Goal: Feedback & Contribution: Submit feedback/report problem

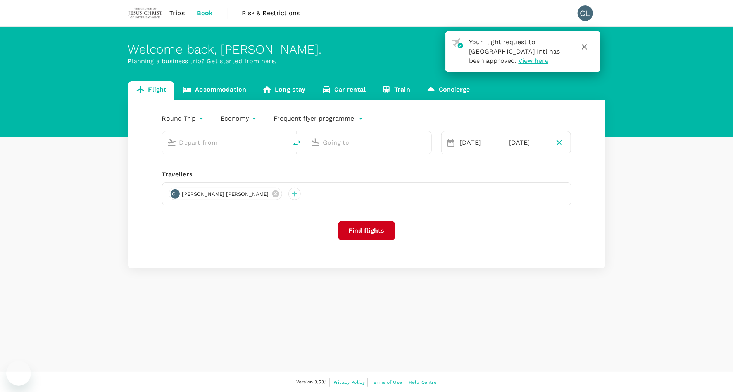
type input "Kuala Lumpur Intl ([GEOGRAPHIC_DATA])"
type input "[GEOGRAPHIC_DATA], [GEOGRAPHIC_DATA] (any)"
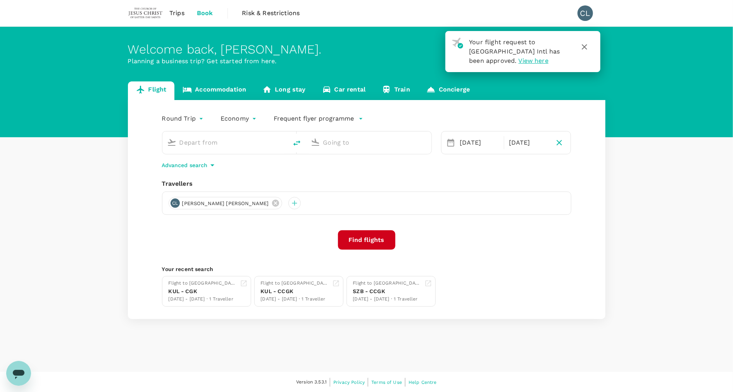
type input "Kuala Lumpur Intl ([GEOGRAPHIC_DATA])"
type input "[GEOGRAPHIC_DATA], [GEOGRAPHIC_DATA] (any)"
click at [181, 10] on span "Trips" at bounding box center [176, 13] width 15 height 9
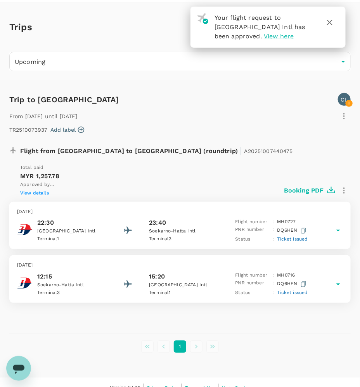
scroll to position [34, 0]
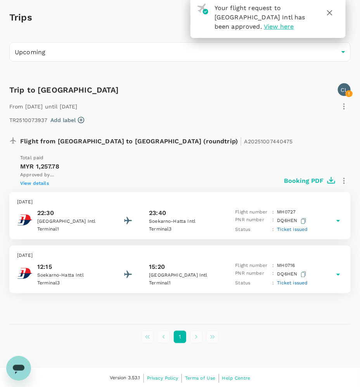
click at [302, 303] on div "Flight from [GEOGRAPHIC_DATA] to [GEOGRAPHIC_DATA] (roundtrip) | A2025100744047…" at bounding box center [176, 216] width 347 height 179
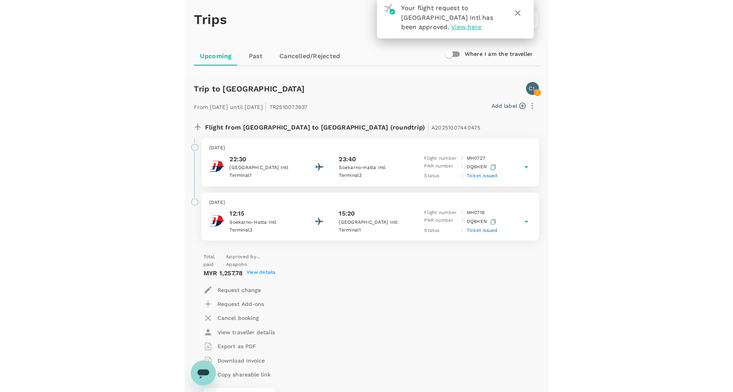
scroll to position [0, 0]
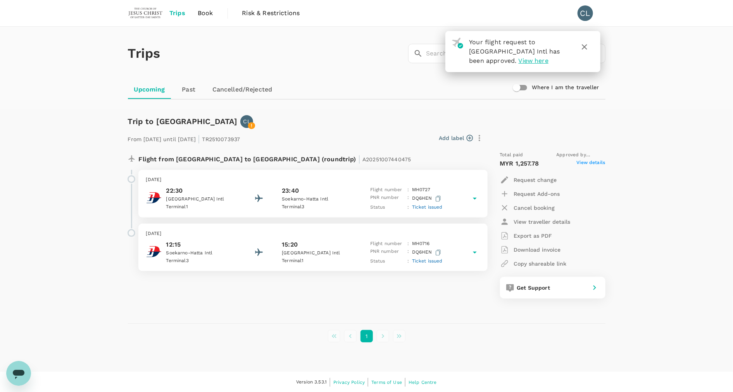
click at [24, 374] on icon "Open messaging window" at bounding box center [19, 373] width 14 height 14
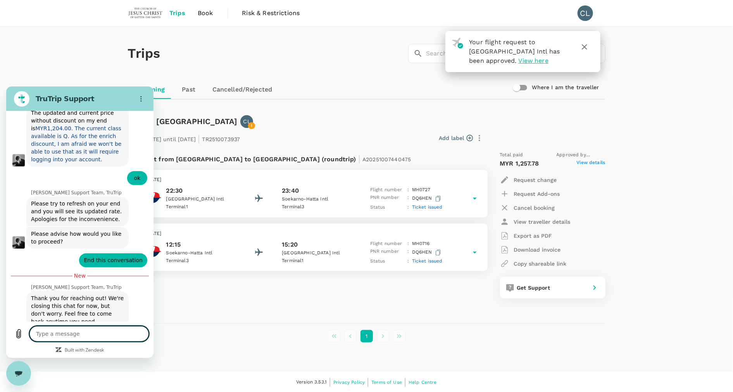
type textarea "x"
click at [60, 335] on textarea at bounding box center [88, 334] width 119 height 16
click at [238, 304] on div "Flight from [GEOGRAPHIC_DATA] to [GEOGRAPHIC_DATA] (roundtrip) | A2025100744047…" at bounding box center [366, 228] width 477 height 166
click at [142, 102] on button "Options menu" at bounding box center [141, 99] width 16 height 16
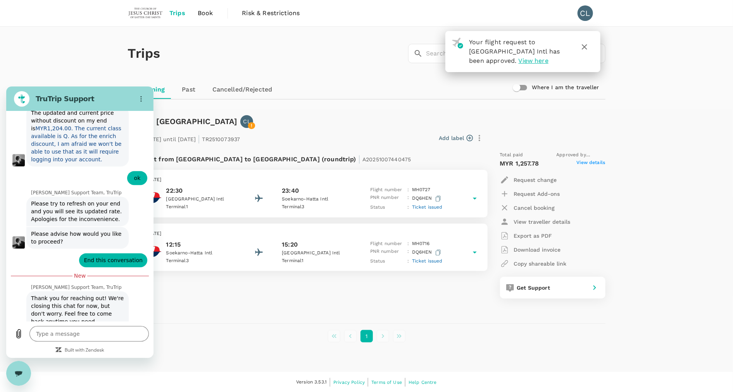
click at [350, 84] on div "Upcoming Past Cancelled/Rejected" at bounding box center [366, 89] width 477 height 19
click at [57, 339] on textarea at bounding box center [88, 334] width 119 height 16
type textarea "H"
type textarea "x"
type textarea "Hi"
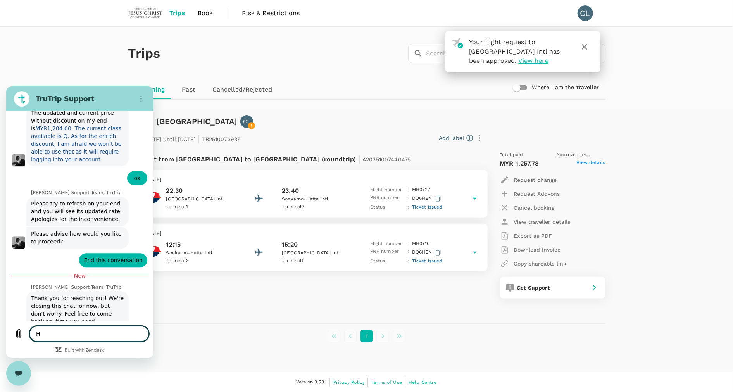
type textarea "x"
type textarea "Hi,"
type textarea "x"
type textarea "Hi,"
type textarea "x"
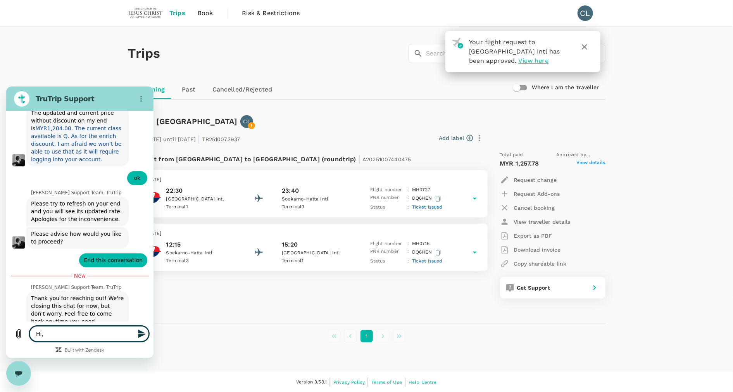
type textarea "Hi, I"
type textarea "x"
type textarea "Hi, I"
type textarea "x"
type textarea "Hi, I t"
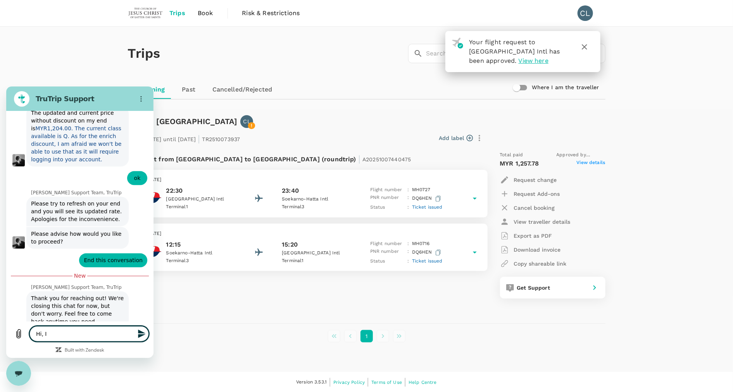
type textarea "x"
type textarea "Hi, I th"
type textarea "x"
type textarea "Hi, I thi"
type textarea "x"
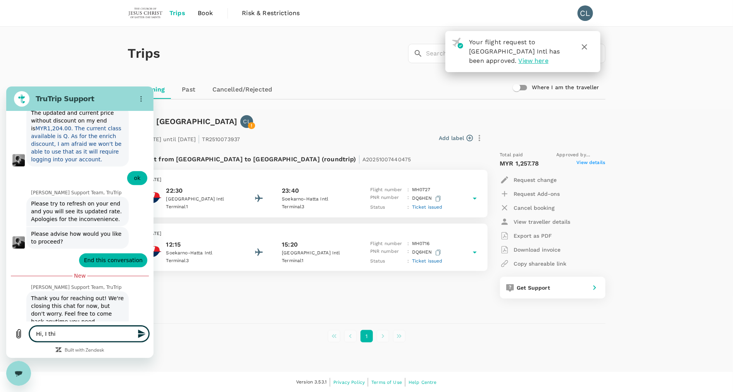
type textarea "Hi, I thin"
type textarea "x"
type textarea "Hi, I thin"
type textarea "x"
type textarea "Hi, I thin"
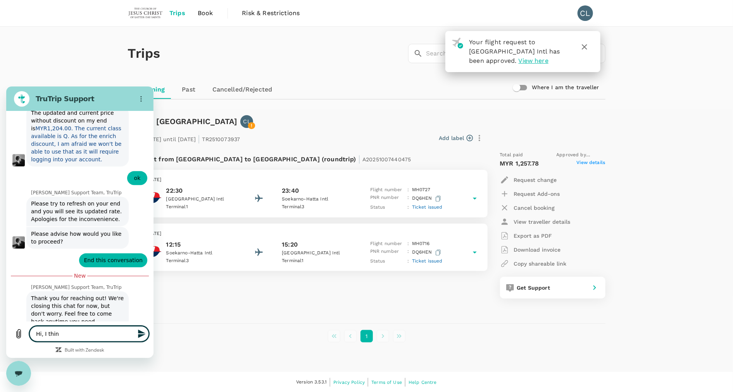
type textarea "x"
type textarea "Hi, I think"
type textarea "x"
type textarea "Hi, I think"
type textarea "x"
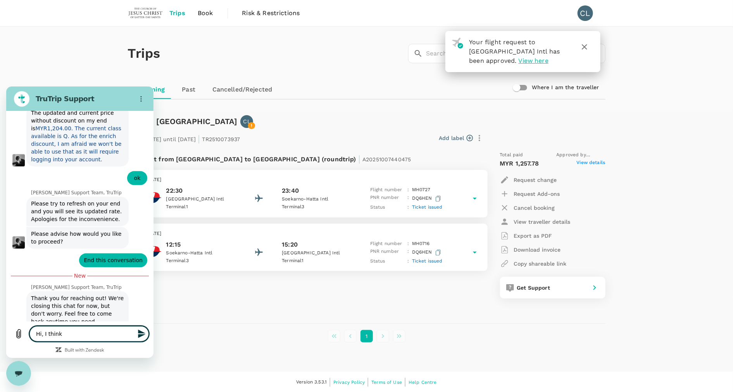
type textarea "Hi, I think t"
type textarea "x"
type textarea "Hi, I think th"
type textarea "x"
type textarea "Hi, I think the"
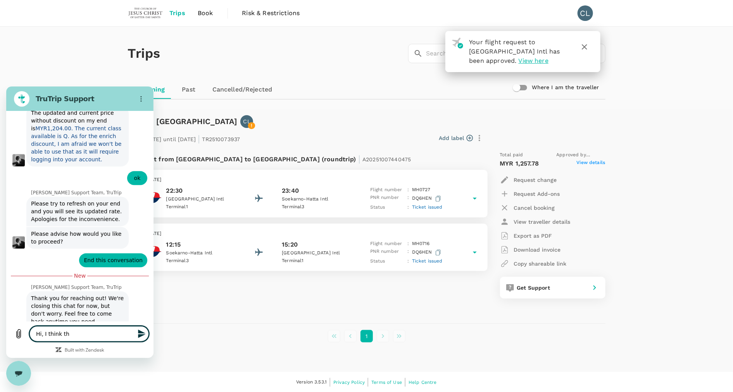
type textarea "x"
type textarea "Hi, I think ther"
type textarea "x"
type textarea "Hi, I think ther e"
type textarea "x"
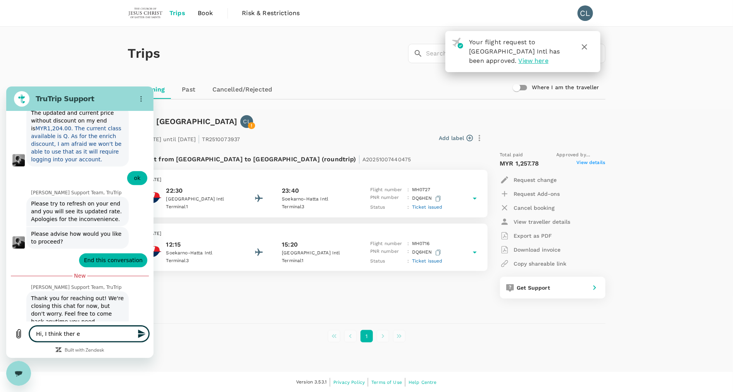
type textarea "Hi, I think ther ei"
type textarea "x"
type textarea "Hi, I think ther eis"
type textarea "x"
type textarea "Hi, I think ther eis"
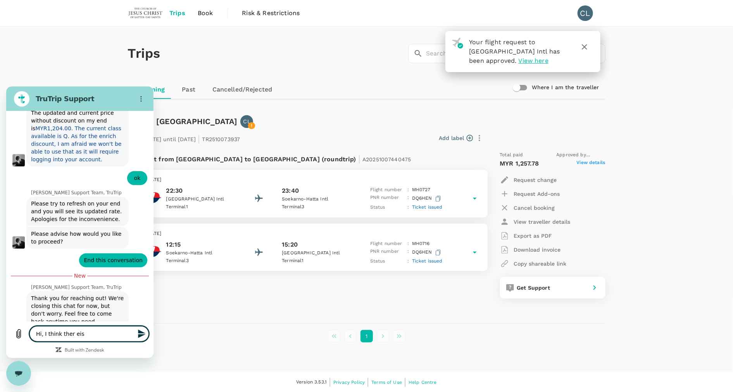
type textarea "x"
type textarea "Hi, I think ther eis a"
type textarea "x"
type textarea "Hi, I think ther eis a"
type textarea "x"
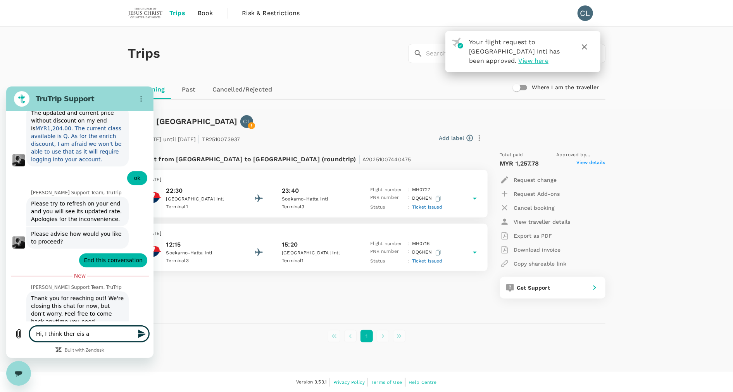
type textarea "Hi, I think ther eis a"
type textarea "x"
type textarea "Hi, I think ther eis"
type textarea "x"
type textarea "Hi, I think ther eis"
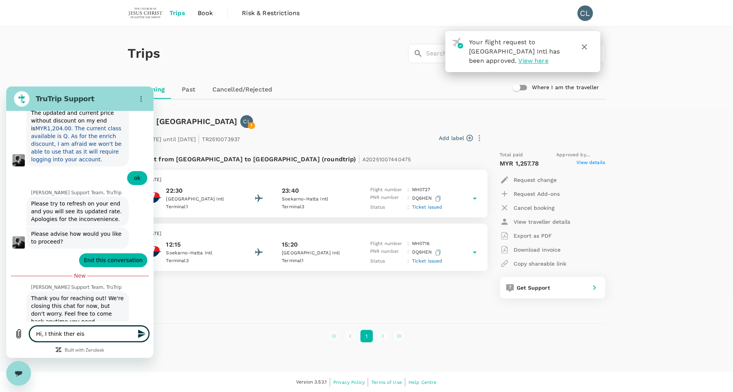
type textarea "x"
type textarea "Hi, I think ther ei"
type textarea "x"
type textarea "Hi, I think ther e"
type textarea "x"
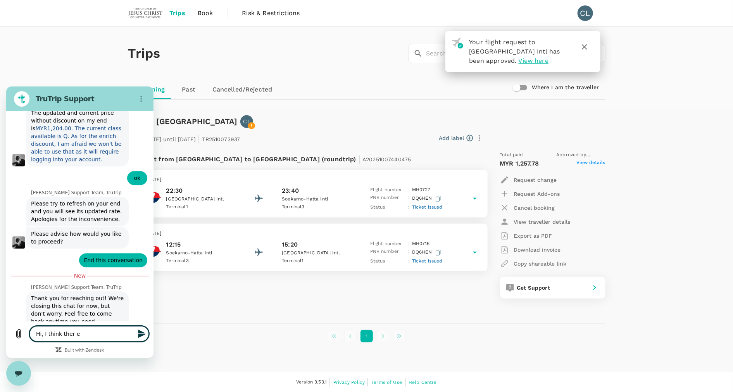
type textarea "Hi, I think ther"
type textarea "x"
type textarea "Hi, I think ther"
type textarea "x"
type textarea "Hi, I think there"
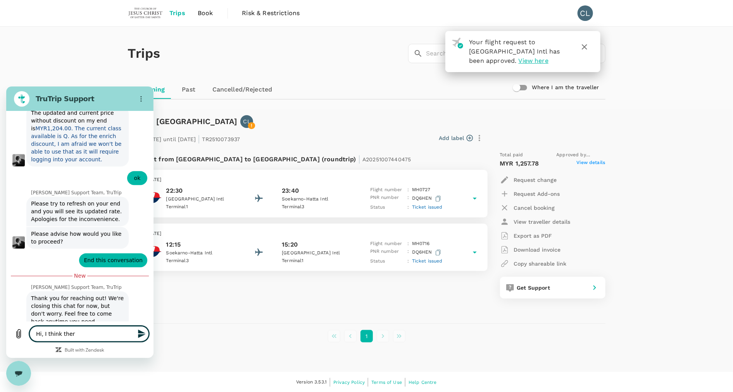
type textarea "x"
type textarea "Hi, I think there"
type textarea "x"
type textarea "Hi, I think there i"
type textarea "x"
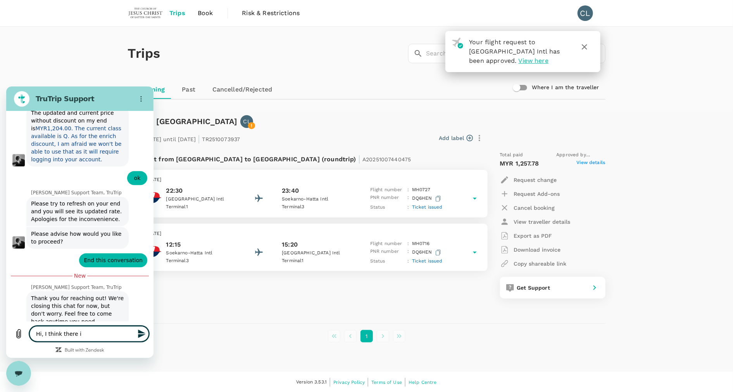
type textarea "Hi, I think there is"
type textarea "x"
type textarea "Hi, I think there is"
type textarea "x"
type textarea "Hi, I think there is a"
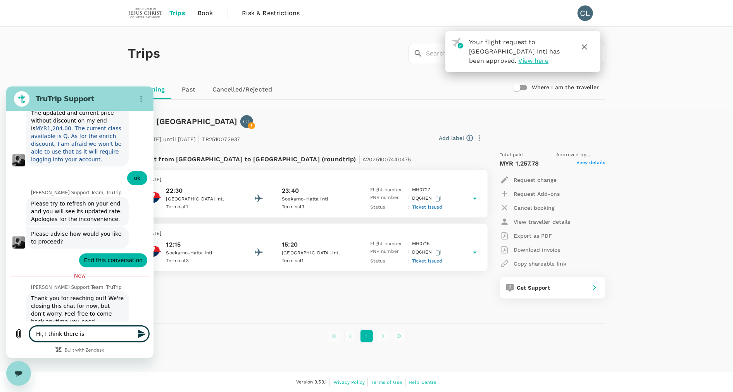
type textarea "x"
type textarea "Hi, I think there is a"
type textarea "x"
type textarea "Hi, I think there is a s"
type textarea "x"
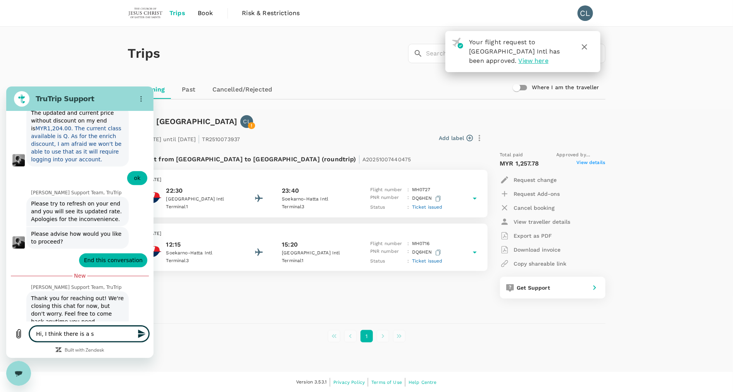
type textarea "Hi, I think there is a sy"
type textarea "x"
type textarea "Hi, I think there is a sys"
type textarea "x"
type textarea "Hi, I think there is a syst"
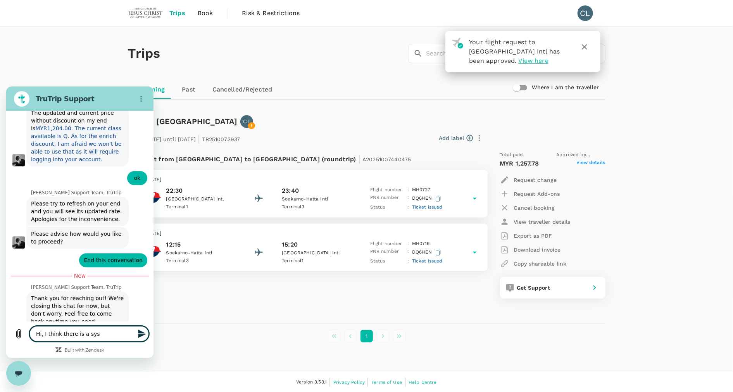
type textarea "x"
type textarea "Hi, I think there is a syste"
type textarea "x"
type textarea "Hi, I think there is a system"
type textarea "x"
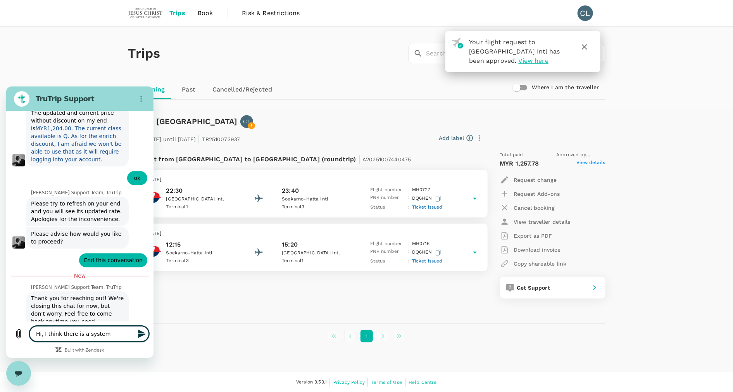
type textarea "Hi, I think there is a system"
type textarea "x"
type textarea "Hi, I think there is a system e"
type textarea "x"
type textarea "Hi, I think there is a system er"
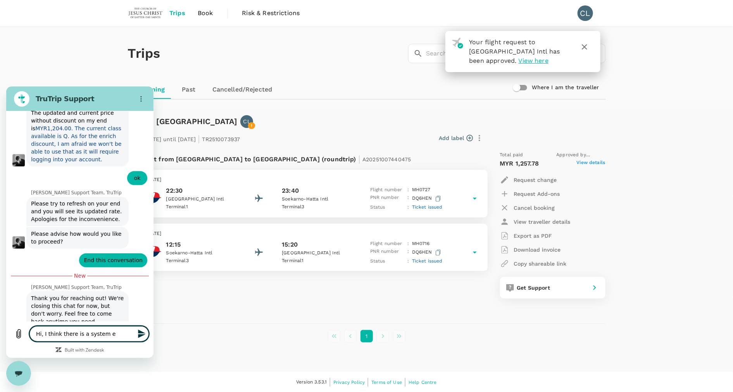
type textarea "x"
type textarea "Hi, I think there is a system err"
type textarea "x"
type textarea "Hi, I think there is a system erro"
type textarea "x"
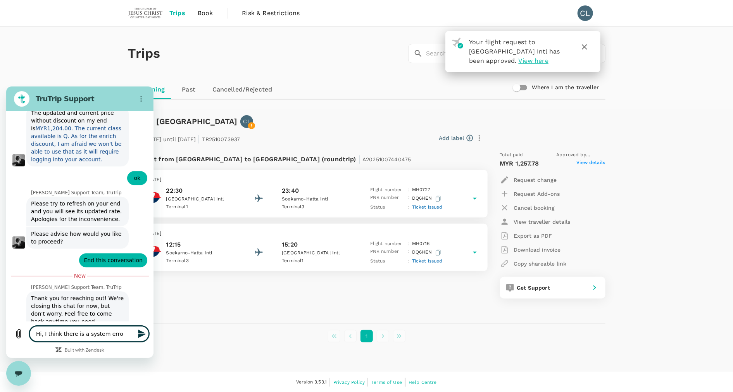
type textarea "Hi, I think there is a system error"
type textarea "x"
type textarea "Hi, I think there is a system error"
type textarea "x"
type textarea "Hi, I think there is a system error w"
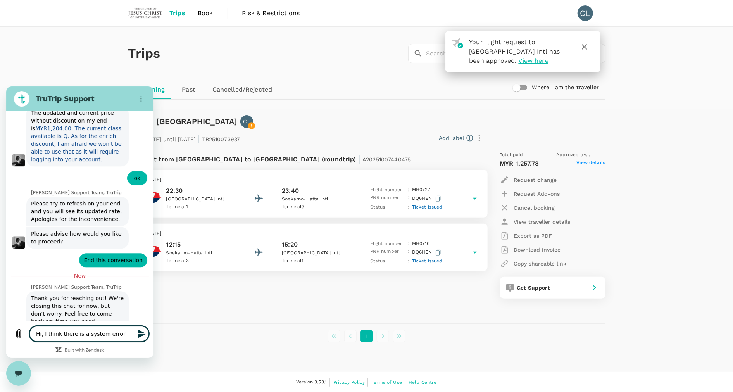
type textarea "x"
type textarea "Hi, I think there is a system error wh"
type textarea "x"
type textarea "Hi, I think there is a system error whe"
type textarea "x"
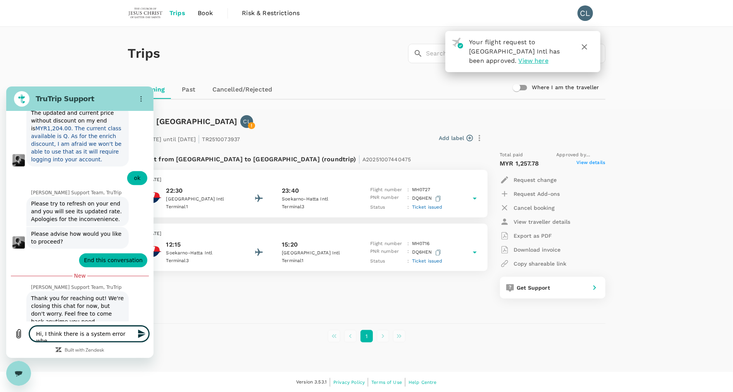
type textarea "Hi, I think there is a system error when"
type textarea "x"
type textarea "Hi, I think there is a system error when"
type textarea "x"
type textarea "Hi, I think there is a system error when I"
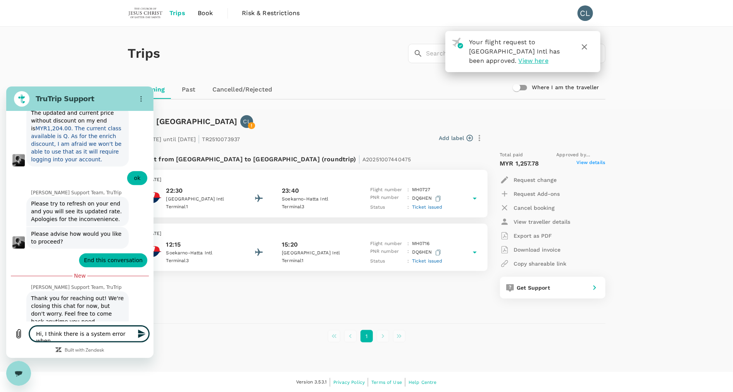
type textarea "x"
type textarea "Hi, I think there is a system error when I"
type textarea "x"
type textarea "Hi, I think there is a system error when I b"
type textarea "x"
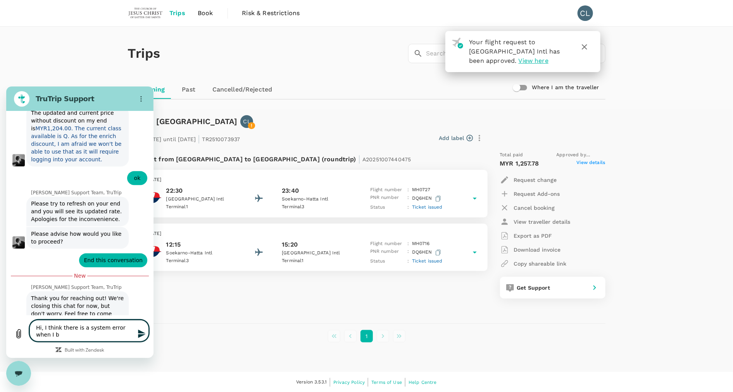
type textarea "Hi, I think there is a system error when I bo"
type textarea "x"
type textarea "Hi, I think there is a system error when I boo"
type textarea "x"
type textarea "Hi, I think there is a system error when I book"
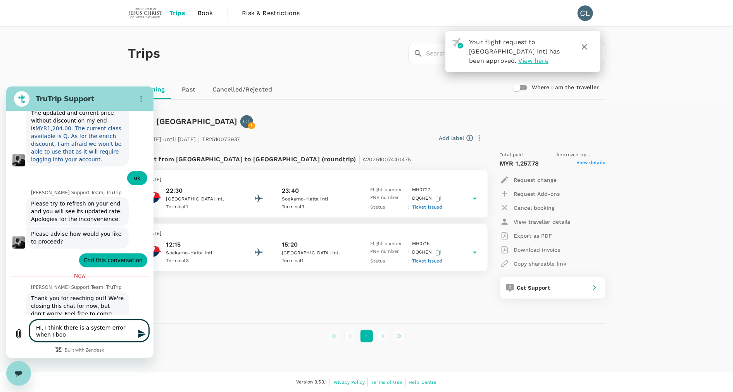
type textarea "x"
type textarea "Hi, I think there is a system error when I book"
type textarea "x"
type textarea "Hi, I think there is a system error when I book t"
type textarea "x"
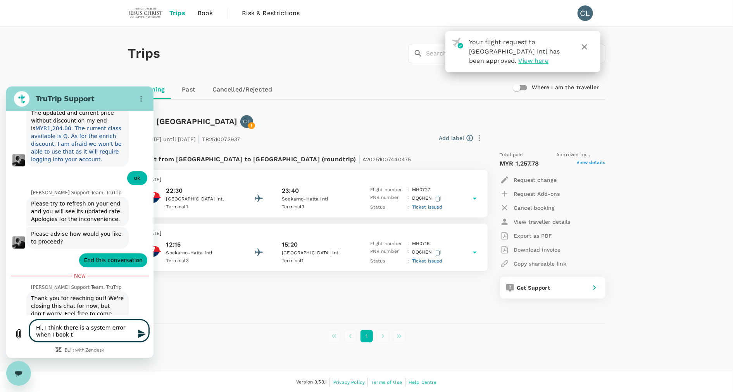
type textarea "Hi, I think there is a system error when I book th"
type textarea "x"
type textarea "Hi, I think there is a system error when I book the"
type textarea "x"
type textarea "Hi, I think there is a system error when I book the"
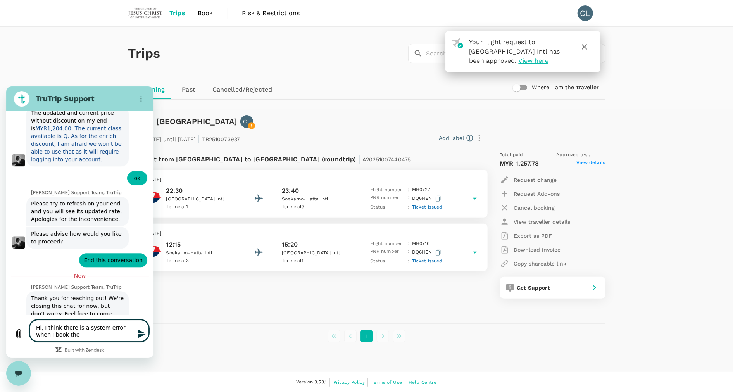
type textarea "x"
type textarea "Hi, I think there is a system error when I book the f"
type textarea "x"
type textarea "Hi, I think there is a system error when I book the fl"
type textarea "x"
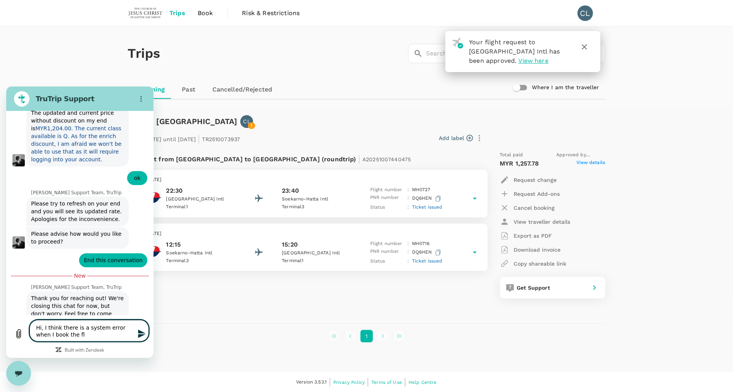
type textarea "Hi, I think there is a system error when I book the fli"
type textarea "x"
type textarea "Hi, I think there is a system error when I book the flig"
type textarea "x"
type textarea "Hi, I think there is a system error when I book the fligh"
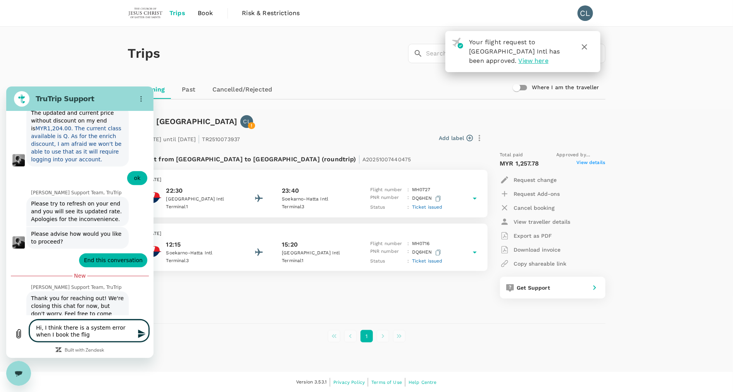
type textarea "x"
type textarea "Hi, I think there is a system error when I book the flight"
type textarea "x"
type textarea "Hi, I think there is a system error when I book the flights"
type textarea "x"
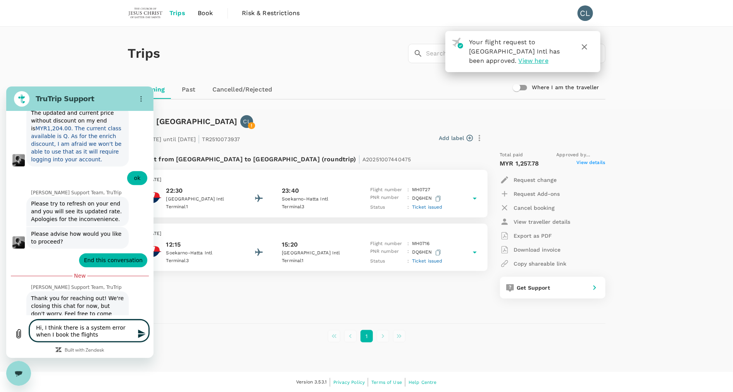
type textarea "Hi, I think there is a system error when I book the flights"
type textarea "x"
type textarea "Hi, I think there is a system error when I book the flights"
type textarea "x"
type textarea "Hi, I think there is a system error when I book the flights."
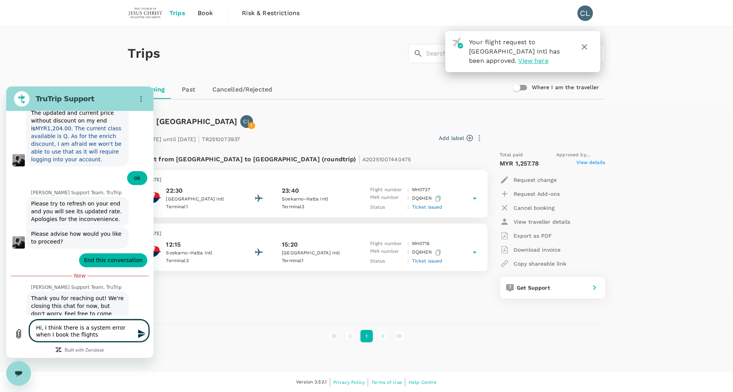
type textarea "x"
type textarea "Hi, I think there is a system error when I book the flights."
type textarea "x"
type textarea "Hi, I think there is a system error when I book the flights. T"
type textarea "x"
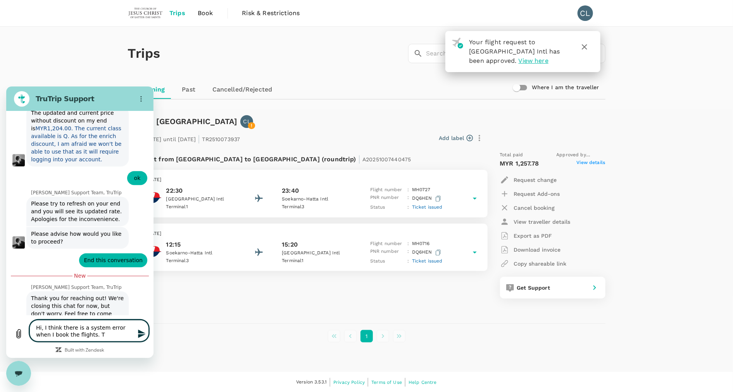
type textarea "Hi, I think there is a system error when I book the flights. Th"
type textarea "x"
type textarea "Hi, I think there is a system error when I book the flights. The"
type textarea "x"
type textarea "Hi, I think there is a system error when I book the flights. The"
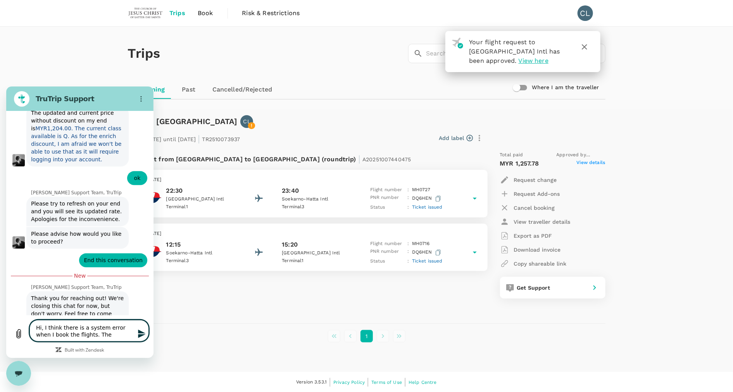
type textarea "x"
type textarea "Hi, I think there is a system error when I book the flights. The F"
type textarea "x"
type textarea "Hi, I think there is a system error when I book the flights. The Fl"
type textarea "x"
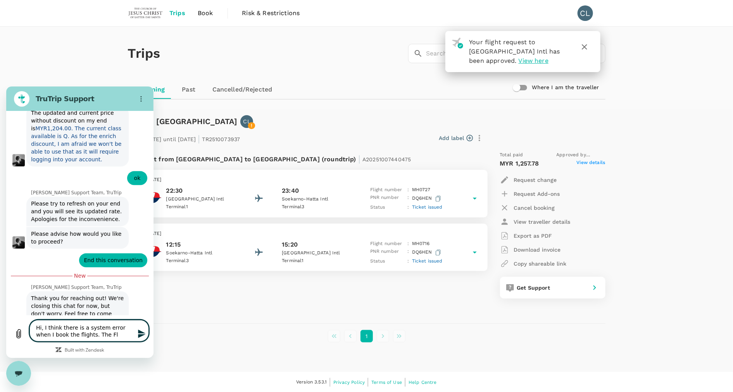
type textarea "Hi, I think there is a system error when I book the flights. The Fli"
type textarea "x"
type textarea "Hi, I think there is a system error when I book the flights. The Fl"
type textarea "x"
type textarea "Hi, I think there is a system error when I book the flights. The F"
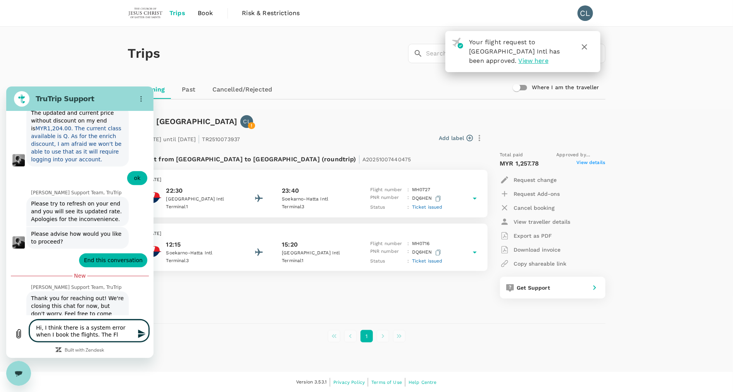
type textarea "x"
type textarea "Hi, I think there is a system error when I book the flights. The"
type textarea "x"
type textarea "Hi, I think there is a system error when I book the flights. The f"
type textarea "x"
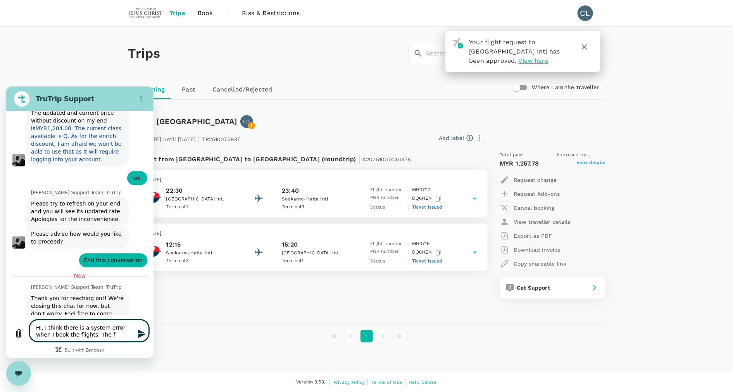
type textarea "Hi, I think there is a system error when I book the flights. The fl"
type textarea "x"
type textarea "Hi, I think there is a system error when I book the flights. The fli"
type textarea "x"
type textarea "Hi, I think there is a system error when I book the flights. The flig"
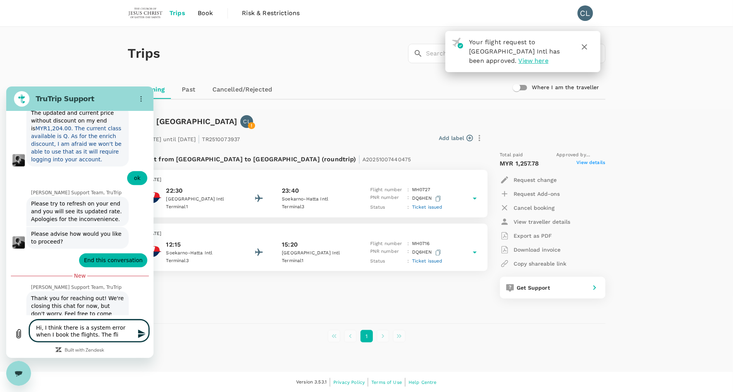
type textarea "x"
type textarea "Hi, I think there is a system error when I book the flights. The fligh"
type textarea "x"
type textarea "Hi, I think there is a system error when I book the flights. The flight"
type textarea "x"
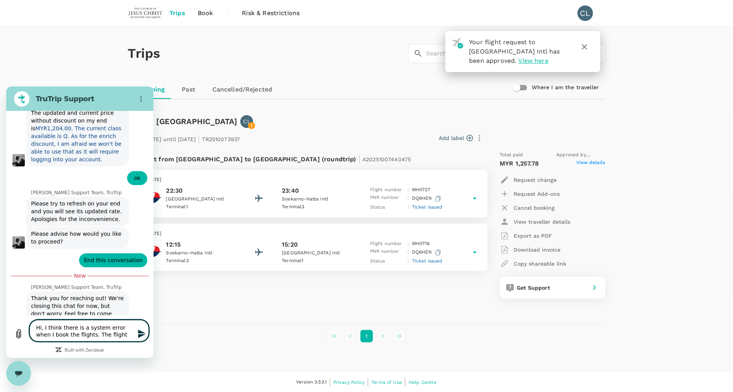
type textarea "Hi, I think there is a system error when I book the flights. The flight"
type textarea "x"
type textarea "Hi, I think there is a system error when I book the flights. The flight I"
type textarea "x"
type textarea "Hi, I think there is a system error when I book the flights. The flight I"
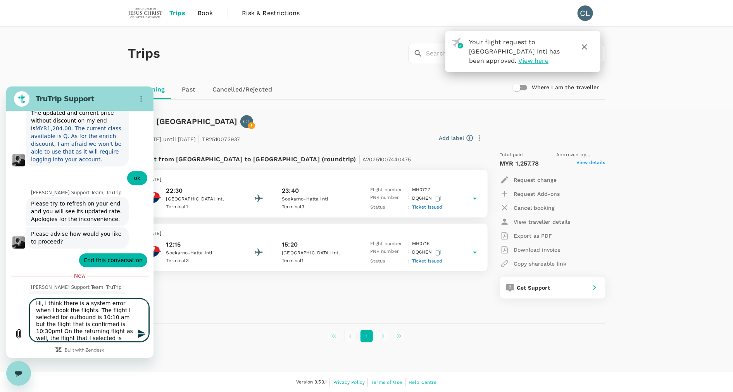
scroll to position [10, 0]
click at [137, 329] on button "Send message" at bounding box center [141, 334] width 16 height 16
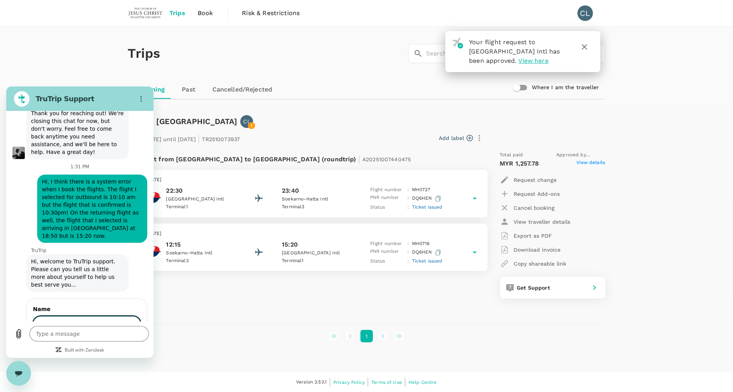
scroll to position [1121, 0]
click at [107, 196] on span "Hi, I think there is a system error when I book the flights. The flight I selec…" at bounding box center [92, 209] width 107 height 68
click at [58, 315] on input "Name" at bounding box center [87, 323] width 108 height 16
click at [115, 338] on button "Next" at bounding box center [128, 346] width 26 height 16
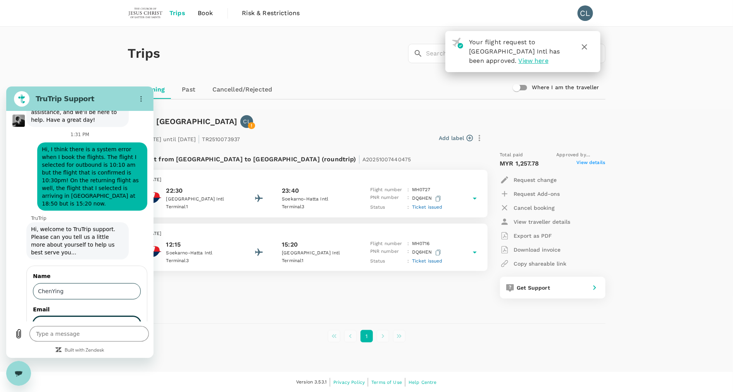
scroll to position [0, 0]
click at [114, 338] on button "Send" at bounding box center [127, 346] width 27 height 16
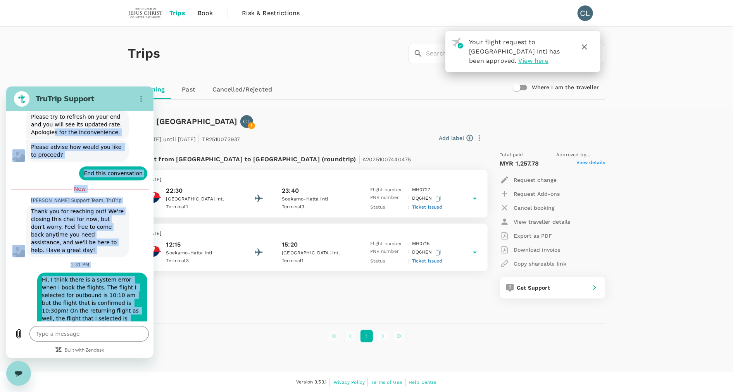
scroll to position [1013, 0]
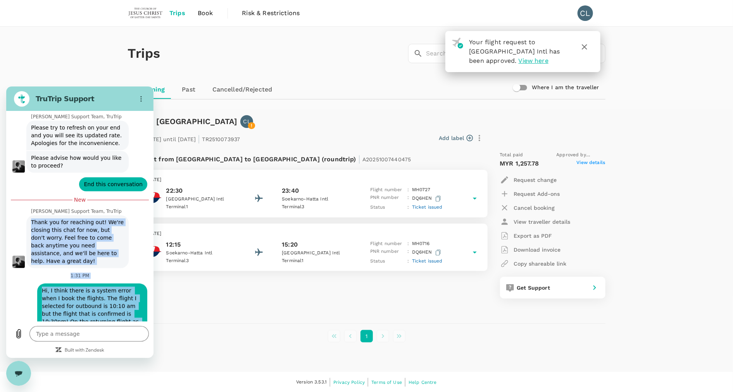
drag, startPoint x: 102, startPoint y: 136, endPoint x: 7, endPoint y: 180, distance: 104.8
click at [7, 180] on div "This chat is recorded using a cloud service and is subject to the terms of our …" at bounding box center [79, 216] width 147 height 210
click at [100, 288] on span "Hi, I think there is a system error when I book the flights. The flight I selec…" at bounding box center [92, 317] width 107 height 68
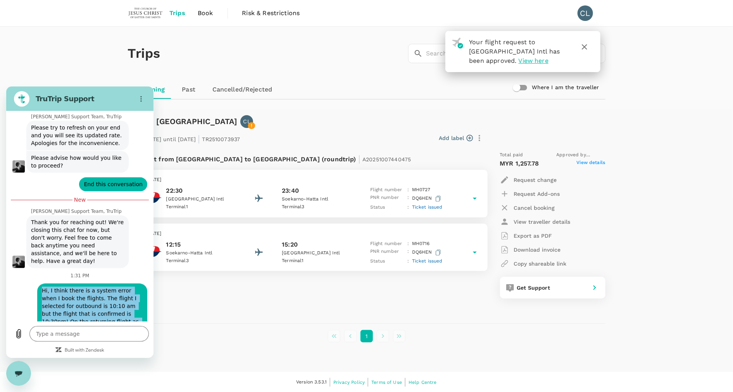
drag, startPoint x: 109, startPoint y: 303, endPoint x: 43, endPoint y: 260, distance: 78.8
click at [43, 283] on span "Hi, I think there is a system error when I book the flights. The flight I selec…" at bounding box center [92, 317] width 107 height 68
drag, startPoint x: 43, startPoint y: 260, endPoint x: 73, endPoint y: 270, distance: 31.9
copy span "Hi, I think there is a system error when I book the flights. The flight I selec…"
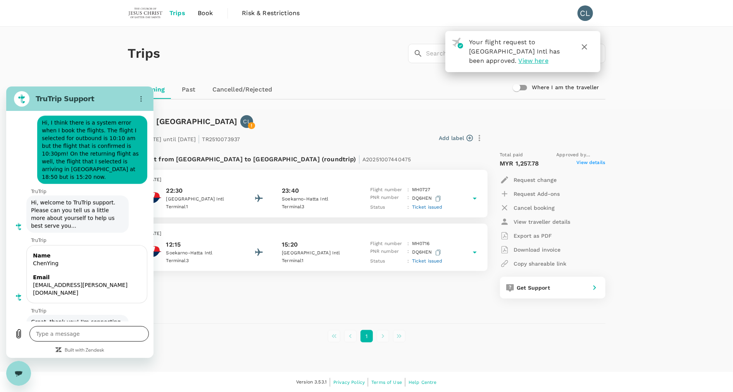
click at [83, 336] on textarea at bounding box center [88, 334] width 119 height 16
paste textarea "Hi, I think there is a system error when I book the flights. The flight I selec…"
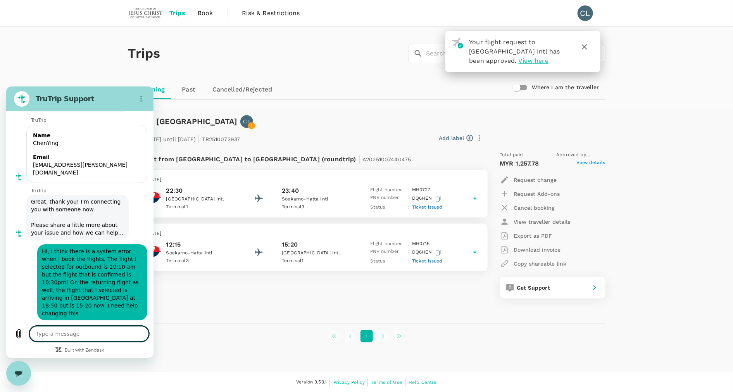
scroll to position [1303, 0]
click at [75, 333] on textarea at bounding box center [88, 334] width 119 height 16
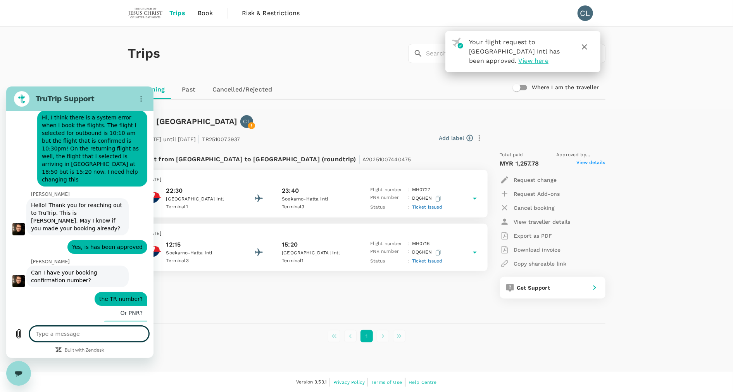
scroll to position [1436, 0]
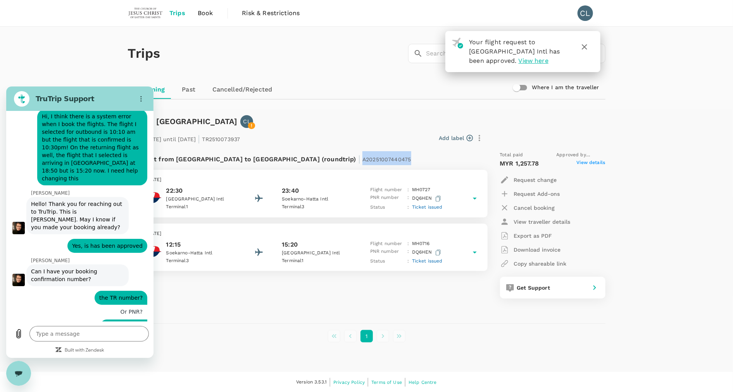
drag, startPoint x: 283, startPoint y: 161, endPoint x: 334, endPoint y: 158, distance: 51.3
click at [334, 158] on div "Flight from [GEOGRAPHIC_DATA] to [GEOGRAPHIC_DATA] (roundtrip) | A20251007440475" at bounding box center [287, 158] width 297 height 14
drag, startPoint x: 334, startPoint y: 158, endPoint x: 326, endPoint y: 157, distance: 8.9
copy span "A20251007440475"
click at [100, 330] on textarea at bounding box center [88, 334] width 119 height 16
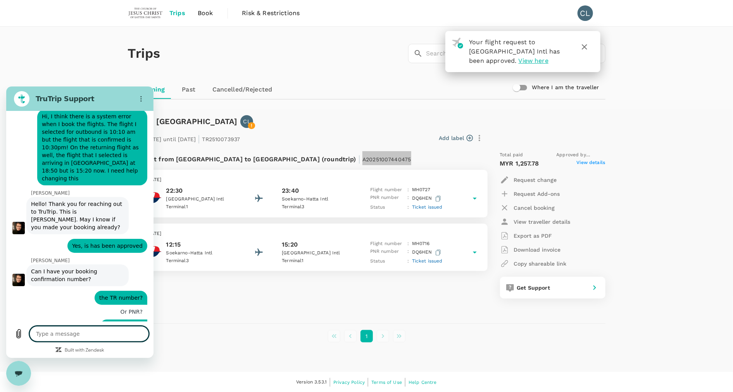
paste textarea "A20251007440475"
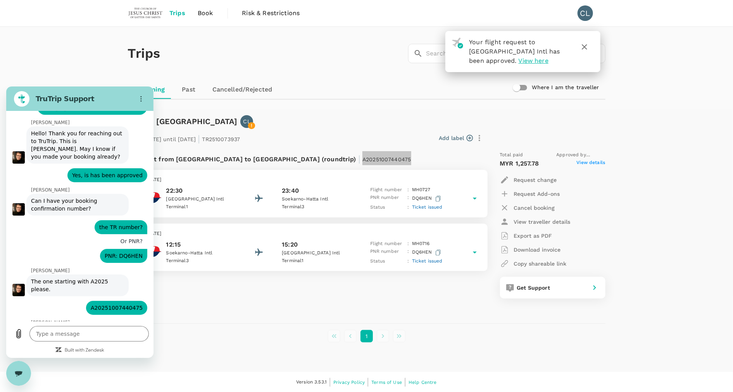
scroll to position [1540, 0]
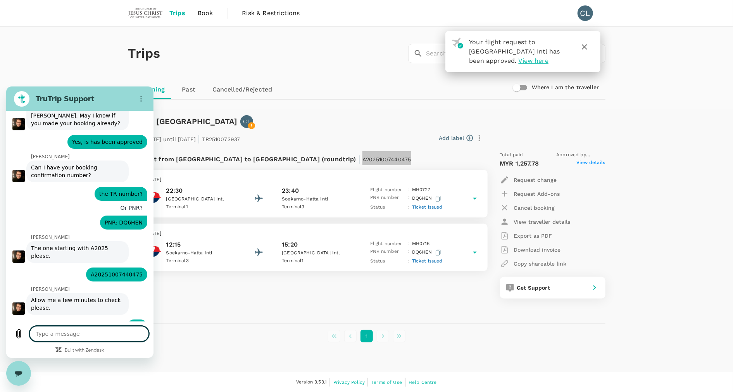
click at [103, 332] on textarea at bounding box center [88, 334] width 119 height 16
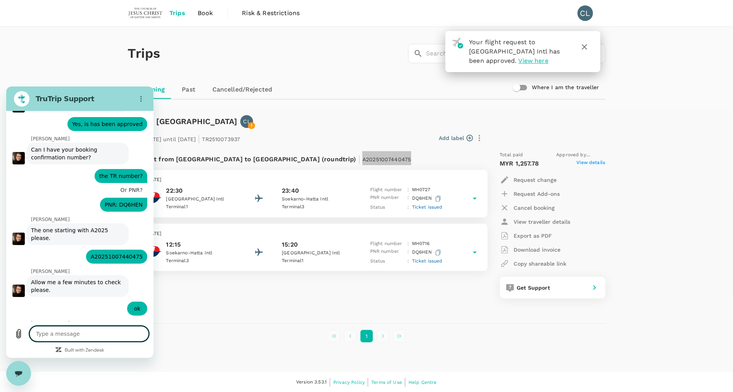
scroll to position [1564, 0]
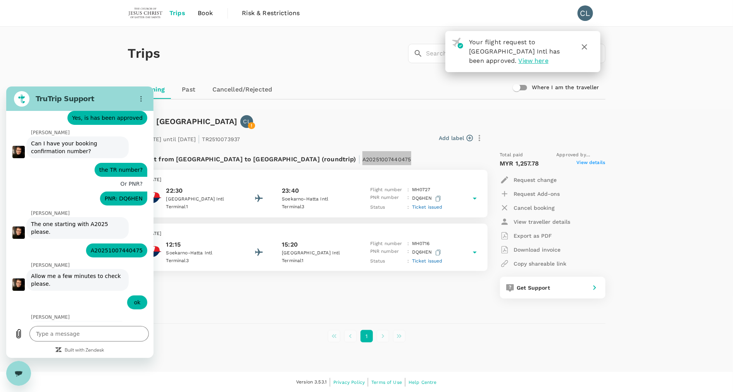
click at [118, 349] on span "how long will it take?" at bounding box center [114, 356] width 63 height 14
click at [57, 333] on textarea at bounding box center [88, 334] width 119 height 16
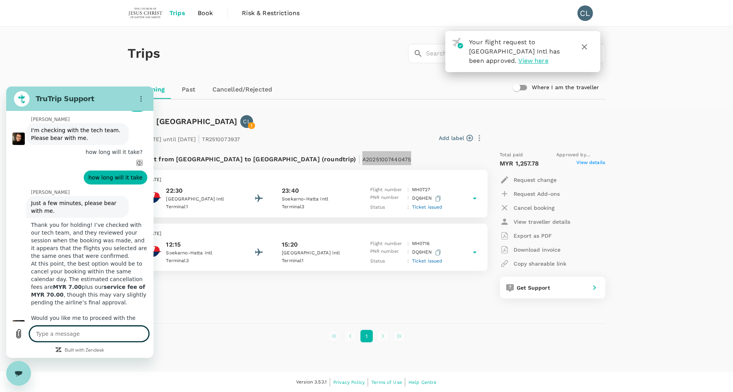
scroll to position [1762, 0]
click at [78, 330] on textarea at bounding box center [88, 334] width 119 height 16
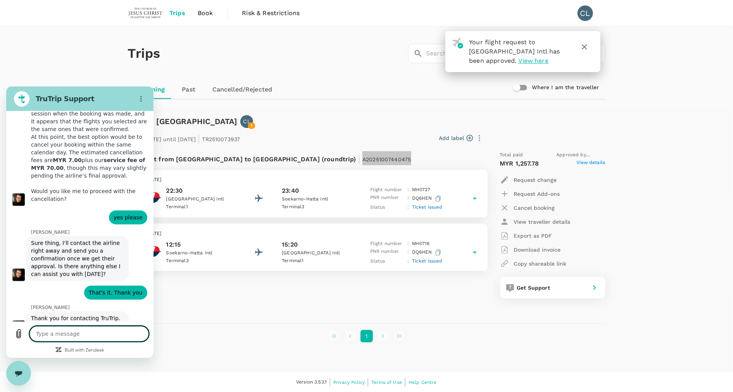
scroll to position [1889, 0]
